Goal: Contribute content

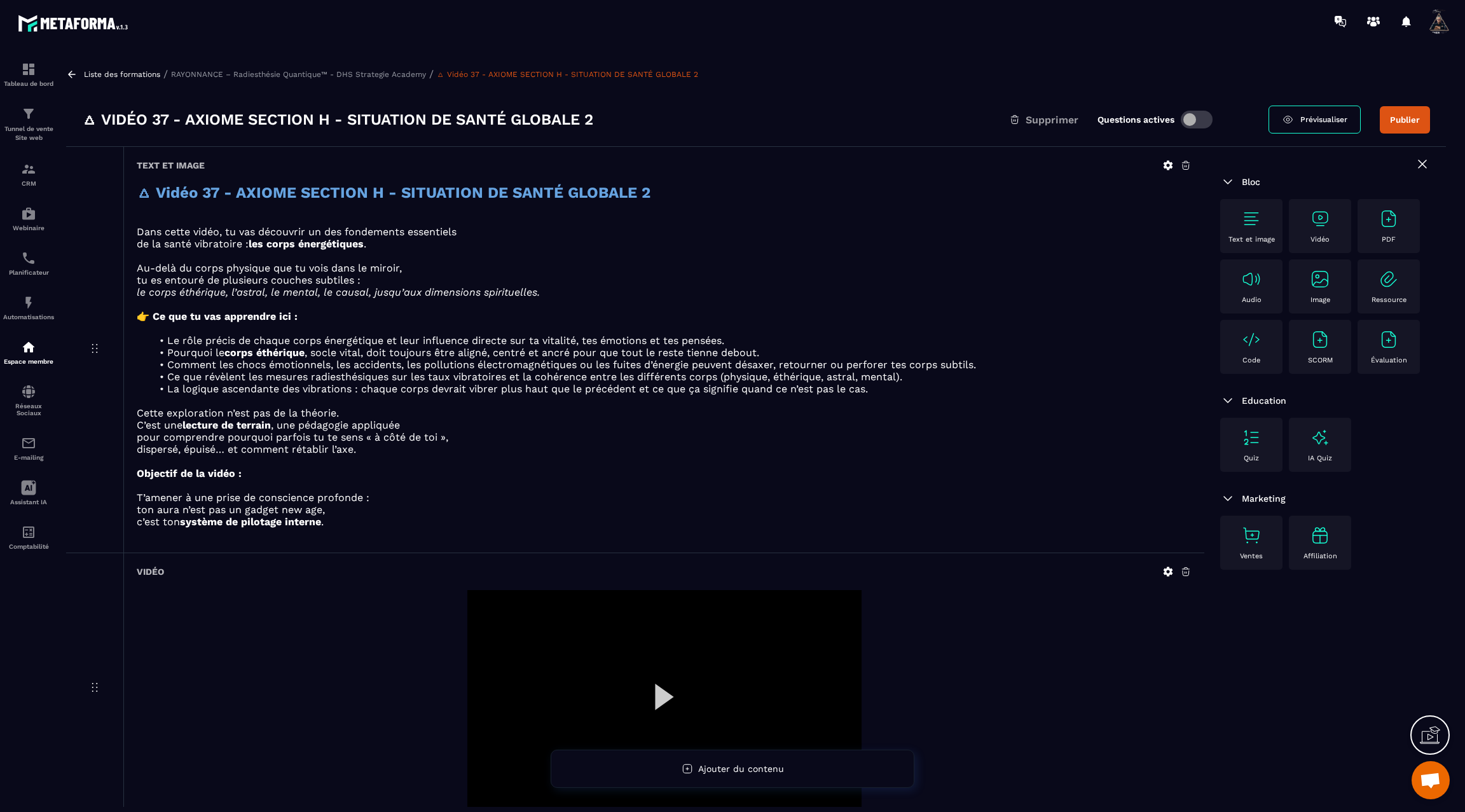
click at [69, 71] on icon at bounding box center [72, 75] width 12 height 12
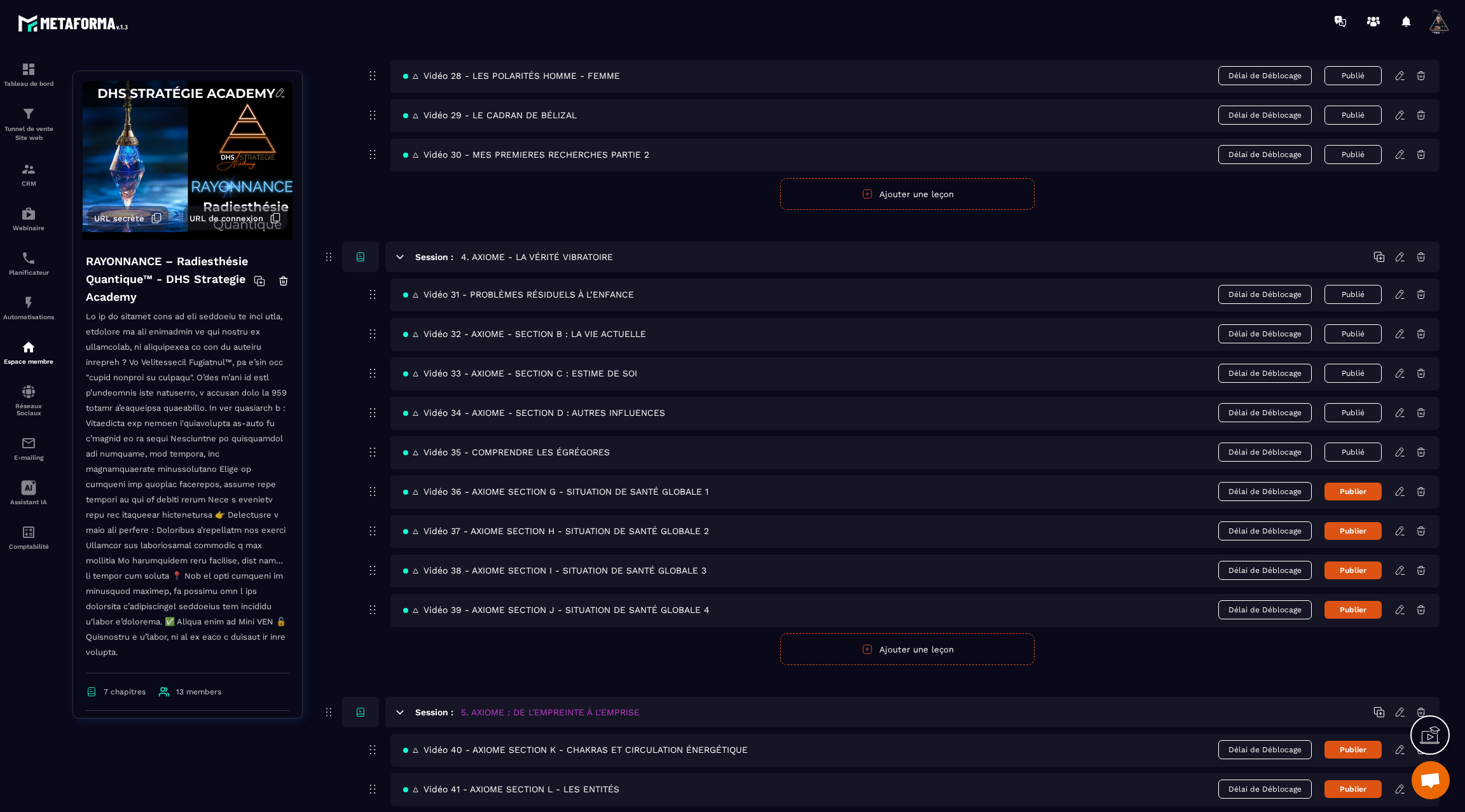
scroll to position [1468, 0]
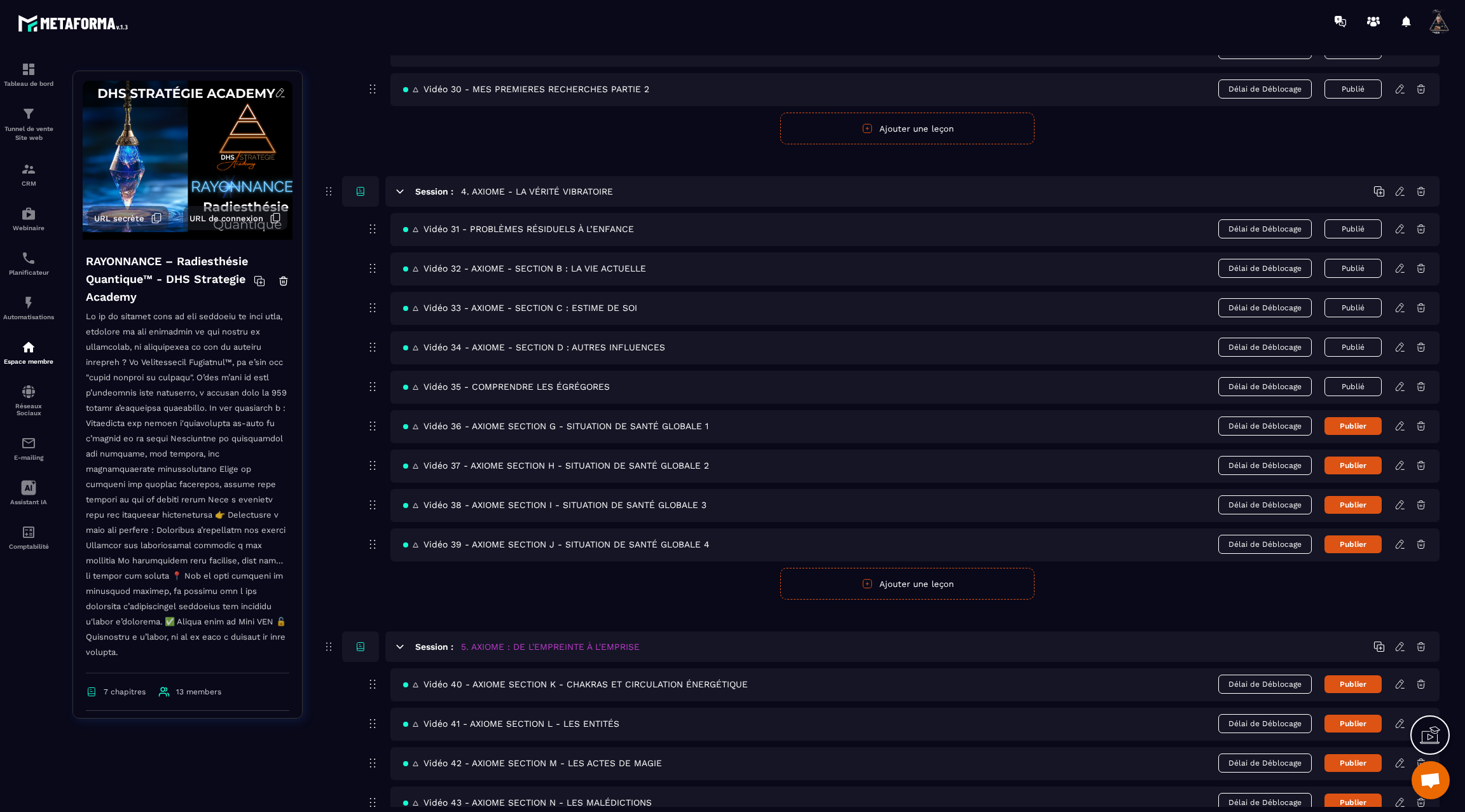
click at [1398, 420] on icon at bounding box center [1401, 426] width 12 height 12
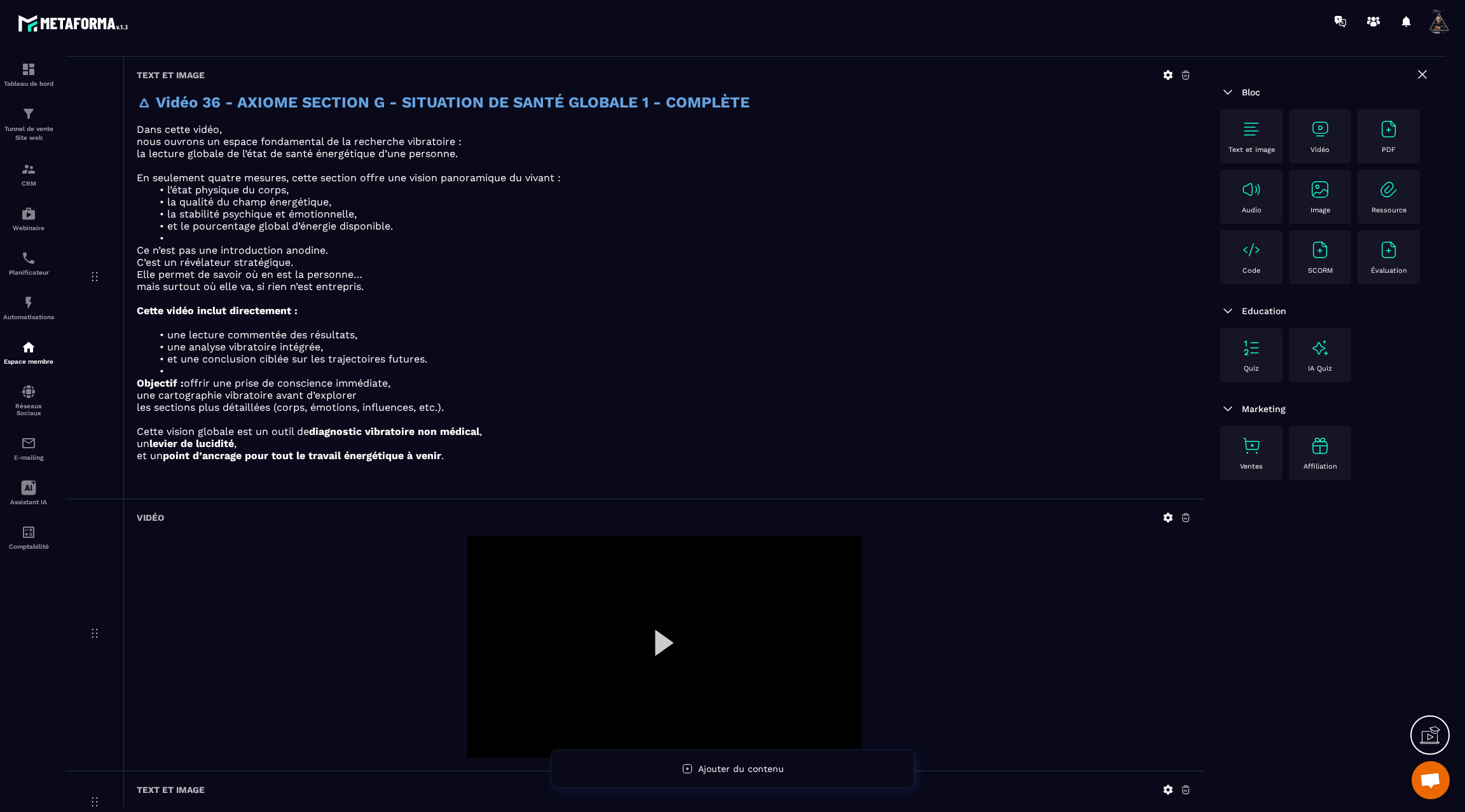
scroll to position [176, 0]
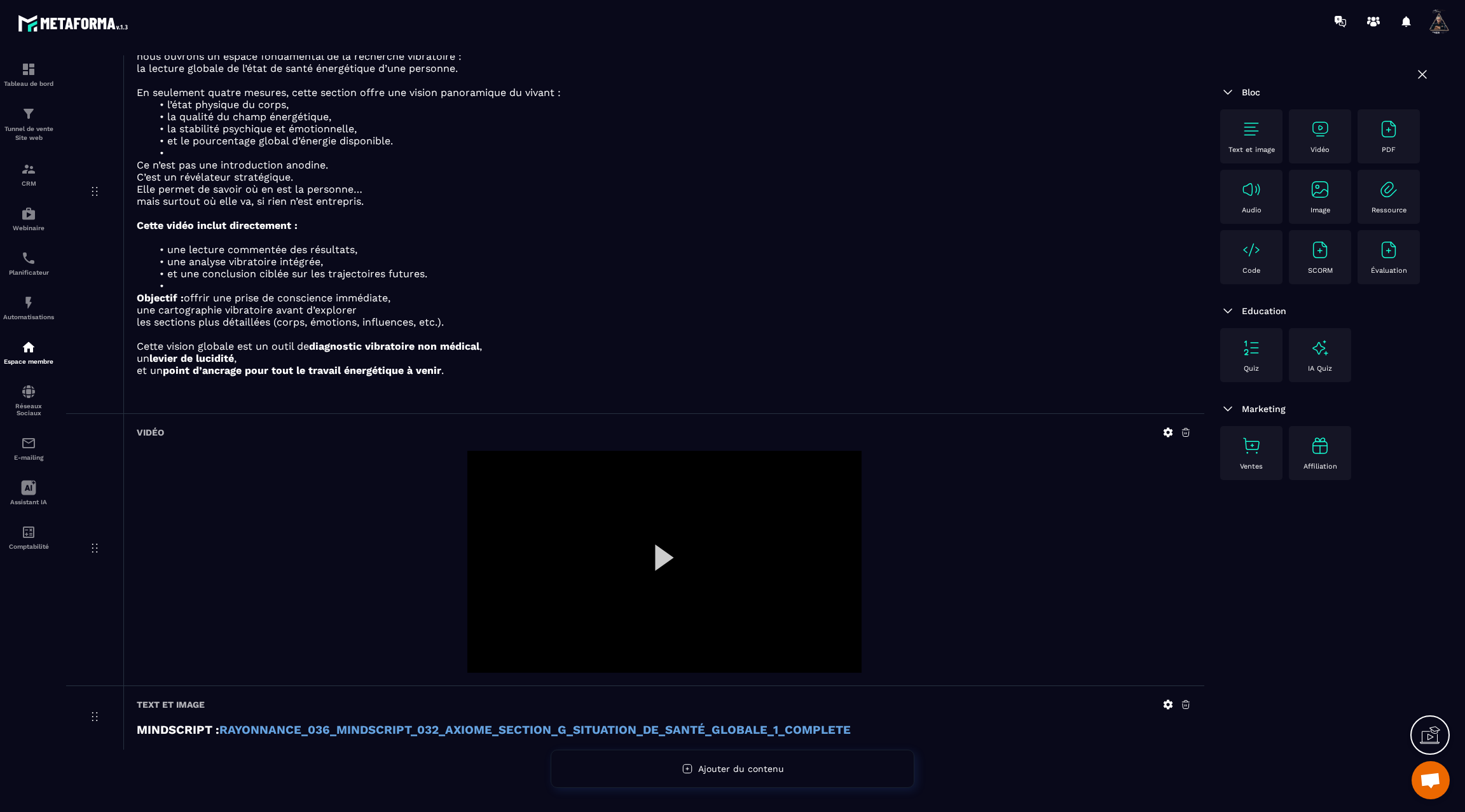
click at [1171, 429] on icon at bounding box center [1168, 432] width 12 height 12
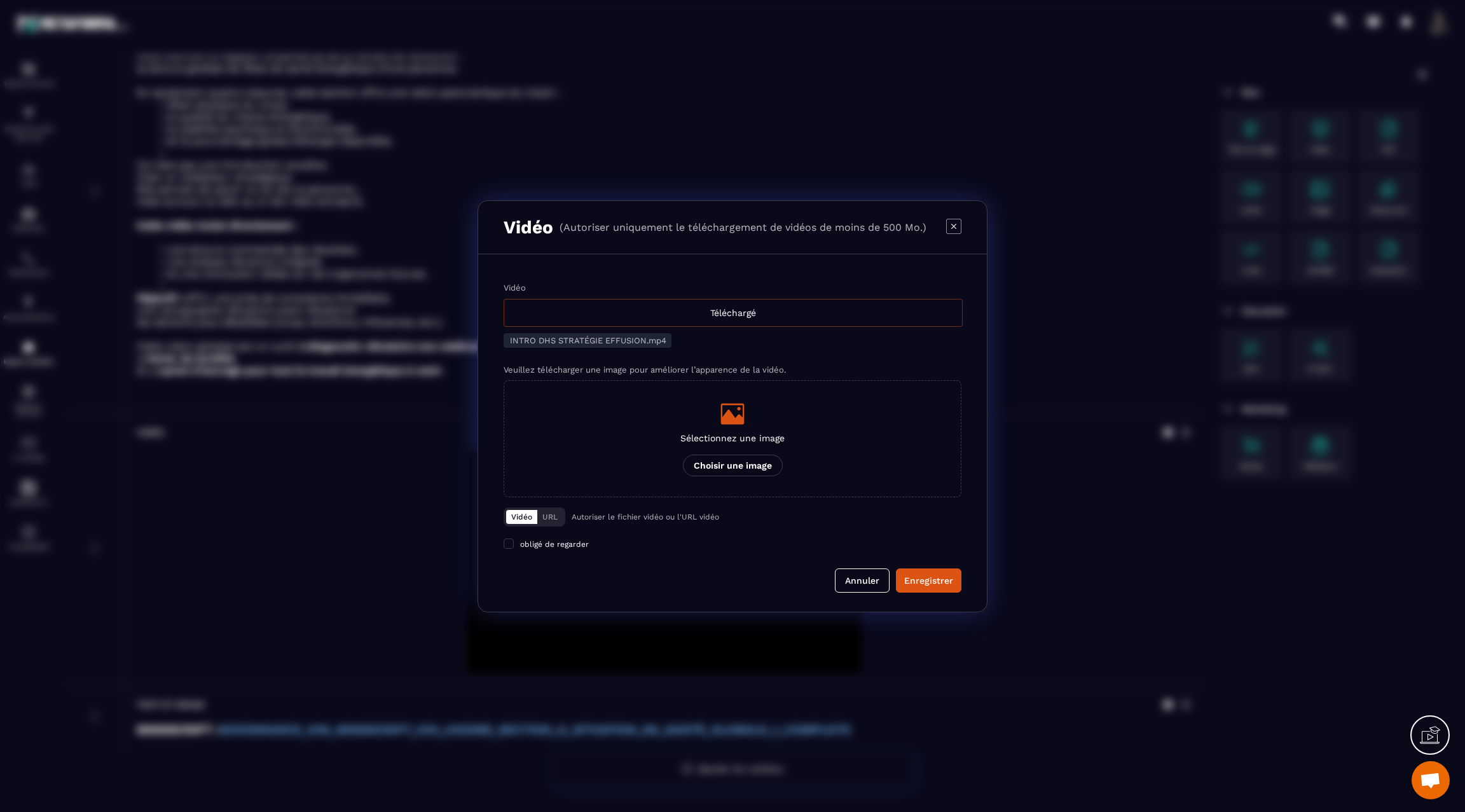
click at [666, 318] on div "Téléchargé" at bounding box center [733, 312] width 459 height 28
click at [0, 0] on input "Vidéo Téléchargé" at bounding box center [0, 0] width 0 height 0
click at [919, 582] on div "Enregistrer" at bounding box center [928, 580] width 49 height 13
